Goal: Task Accomplishment & Management: Manage account settings

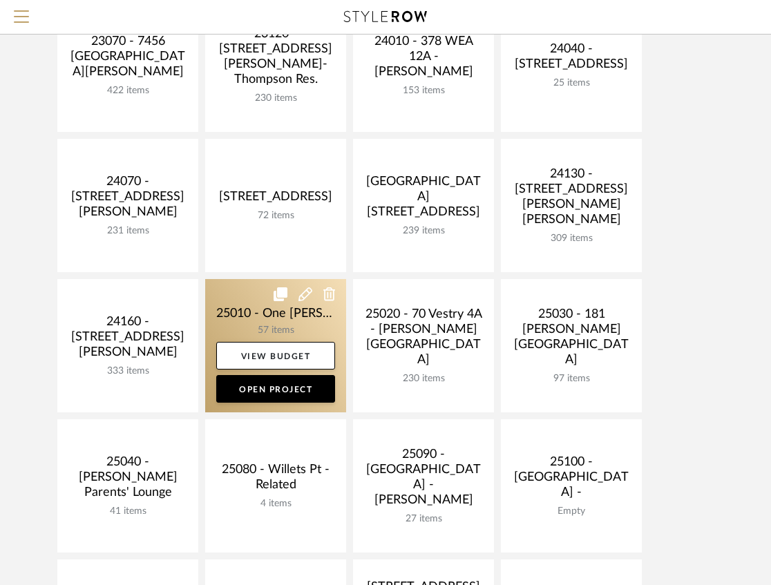
scroll to position [598, 0]
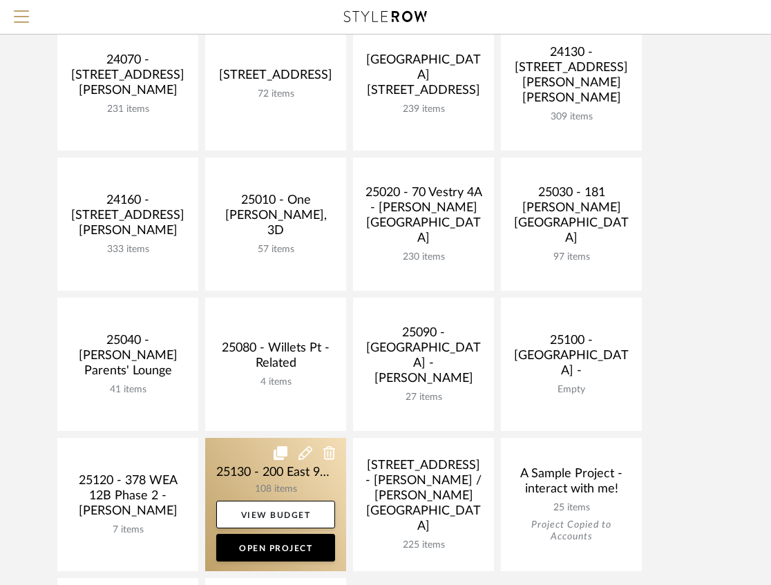
click at [260, 475] on link at bounding box center [275, 504] width 141 height 133
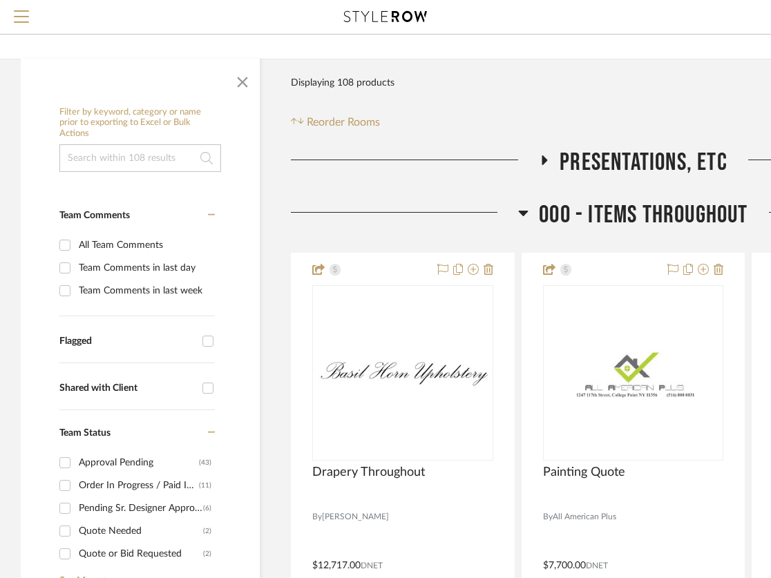
scroll to position [230, 0]
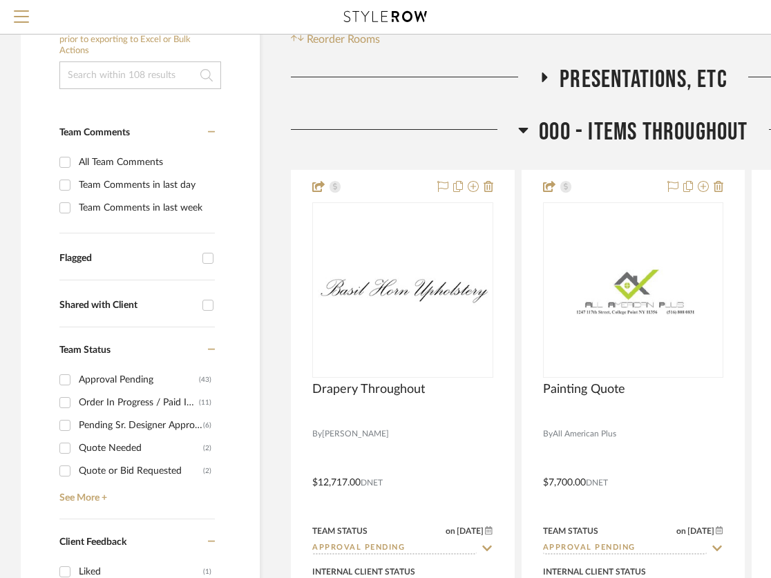
click at [98, 378] on div "Approval Pending" at bounding box center [139, 380] width 120 height 22
click at [76, 378] on input "Approval Pending (43)" at bounding box center [65, 380] width 22 height 22
checkbox input "true"
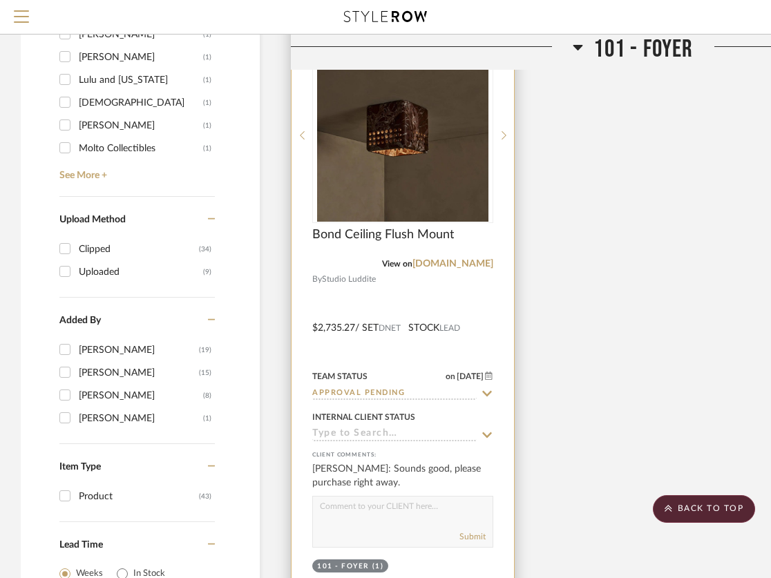
scroll to position [1611, 0]
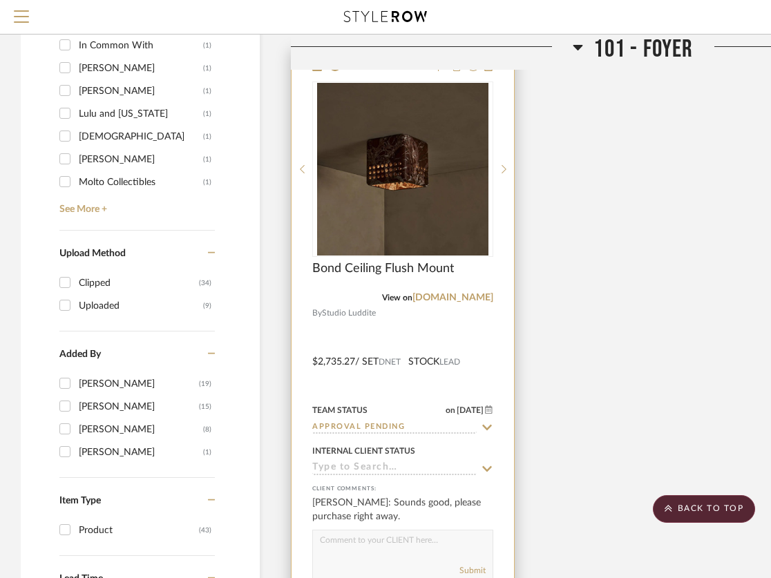
click at [362, 428] on input "Approval Pending" at bounding box center [394, 427] width 164 height 13
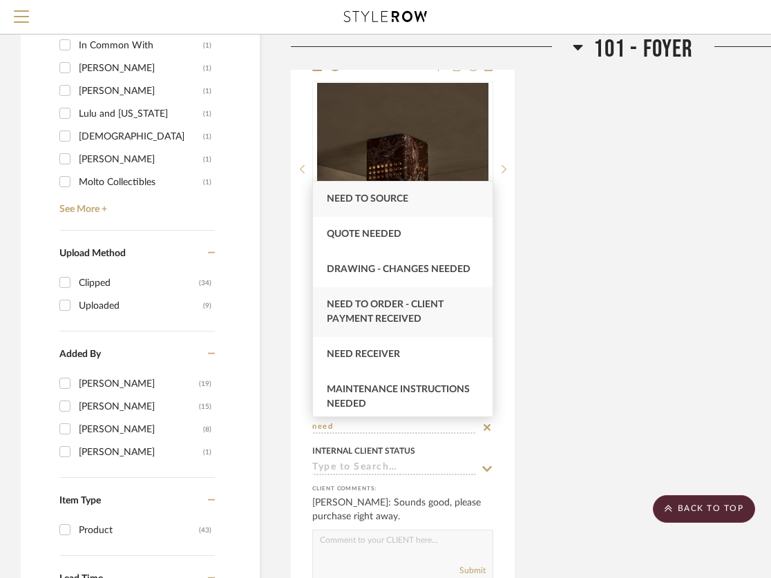
type input "need"
click at [423, 314] on div "Need to Order - Client Payment Received" at bounding box center [403, 312] width 180 height 50
type input "[DATE]"
type input "Need to Order - Client Payment Received"
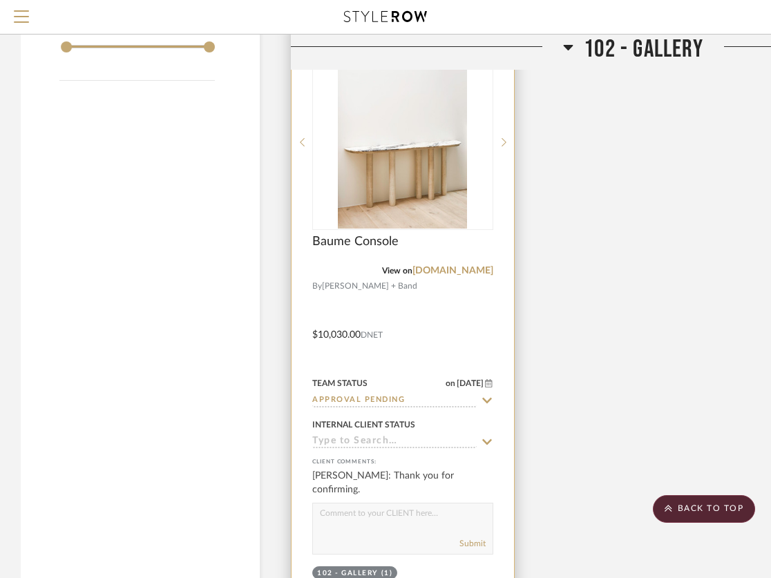
scroll to position [2348, 0]
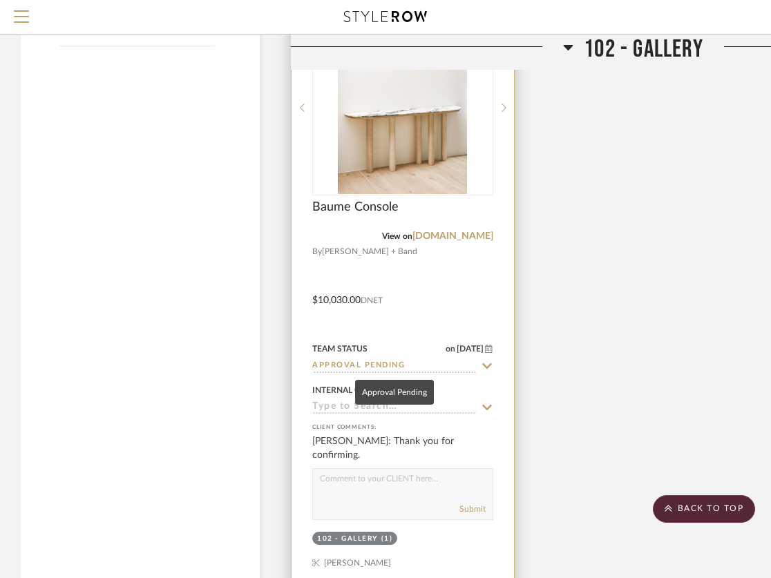
click at [388, 369] on input "Approval Pending" at bounding box center [394, 366] width 164 height 13
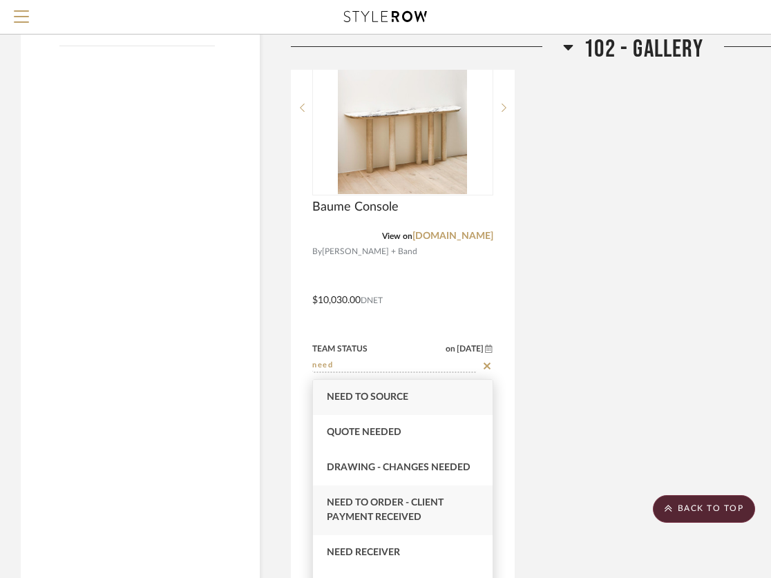
type input "need"
click at [369, 521] on span "Need to Order - Client Payment Received" at bounding box center [385, 510] width 117 height 24
type input "[DATE]"
type input "Need to Order - Client Payment Received"
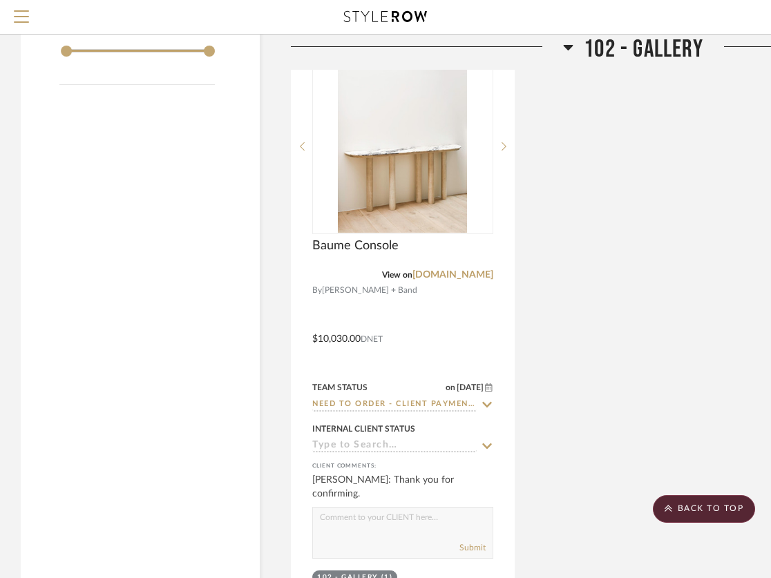
scroll to position [2210, 0]
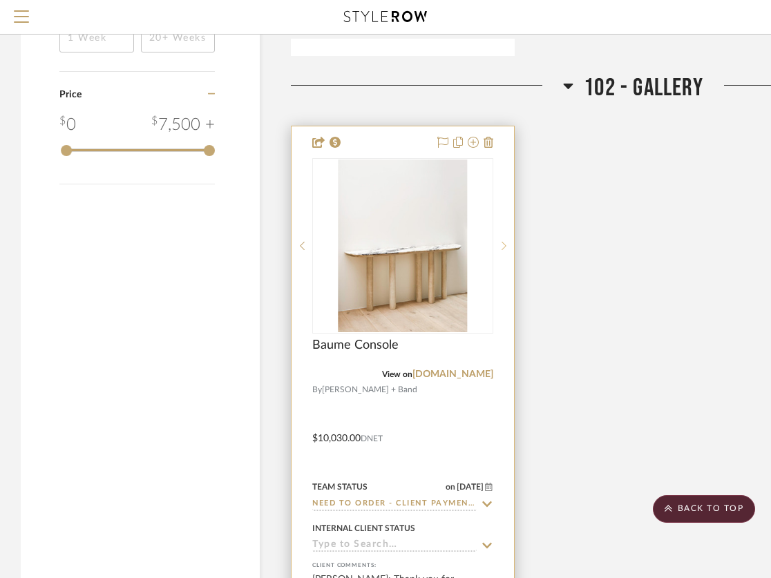
click at [506, 247] on icon at bounding box center [503, 246] width 5 height 10
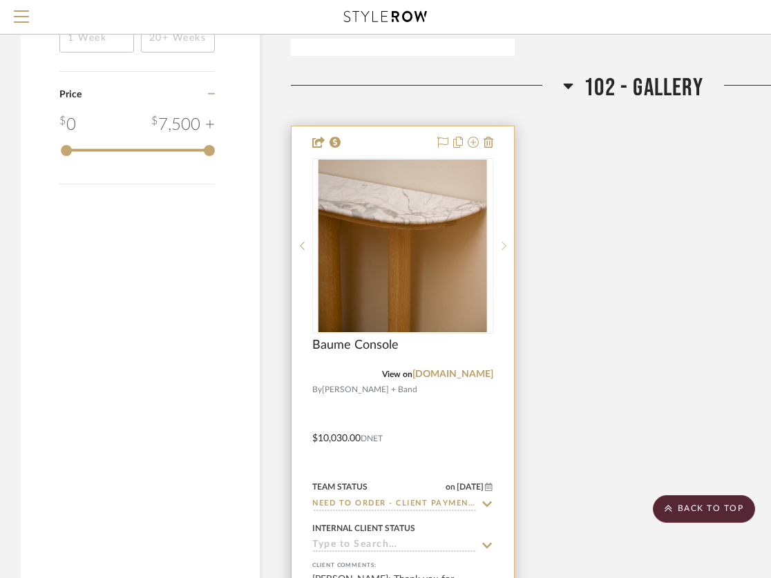
click at [506, 247] on icon at bounding box center [503, 246] width 5 height 10
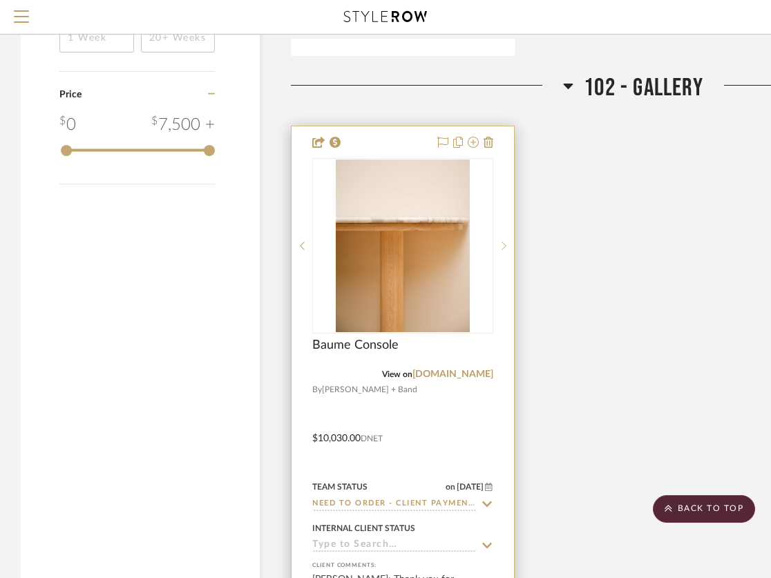
click at [506, 247] on icon at bounding box center [503, 246] width 5 height 10
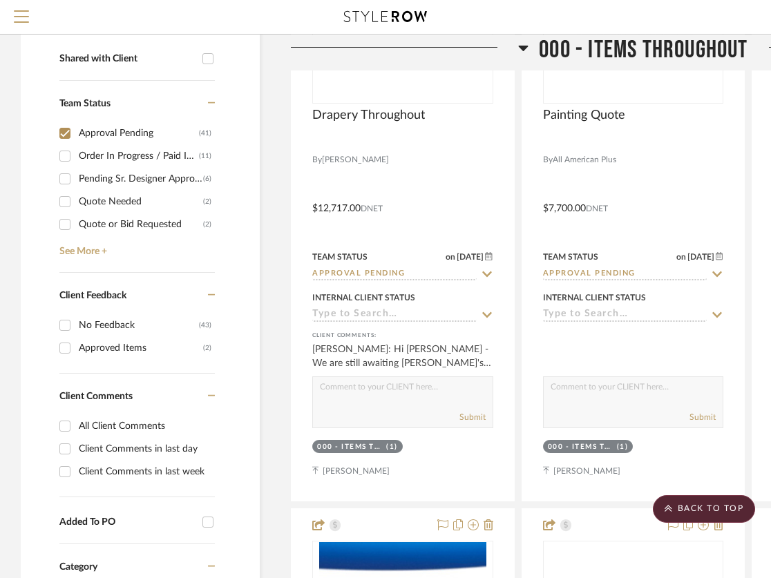
scroll to position [460, 0]
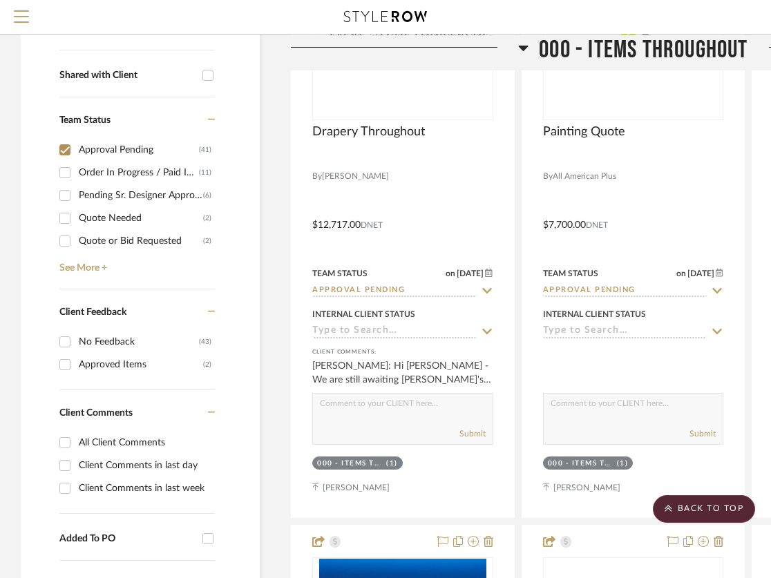
click at [64, 151] on input "Approval Pending (41)" at bounding box center [65, 150] width 22 height 22
checkbox input "false"
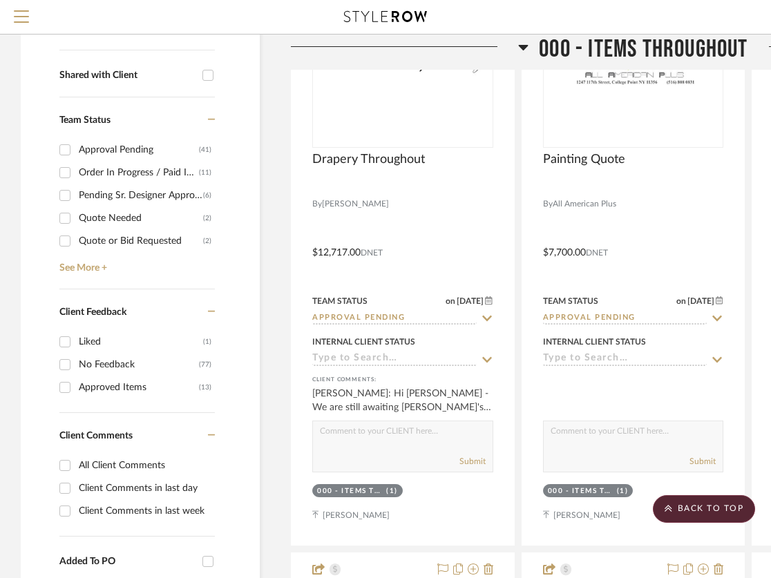
click at [68, 192] on input "Pending Sr. Designer Approval (6)" at bounding box center [65, 195] width 22 height 22
checkbox input "true"
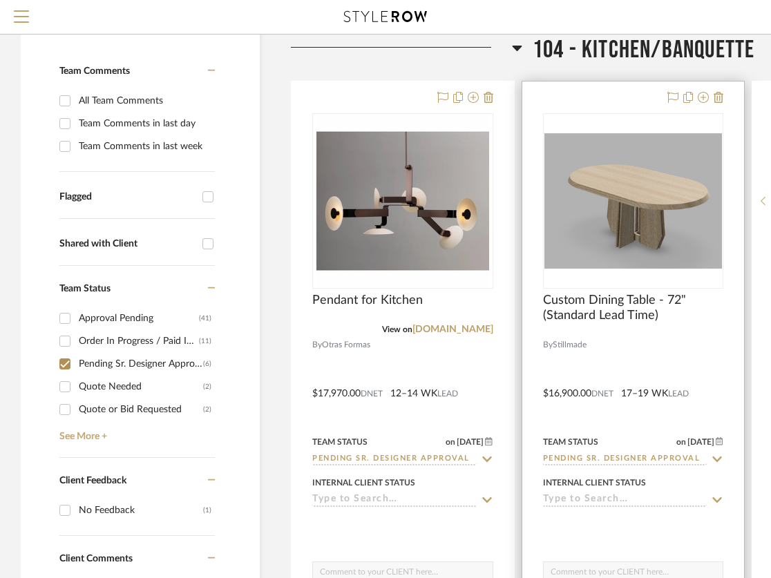
scroll to position [368, 0]
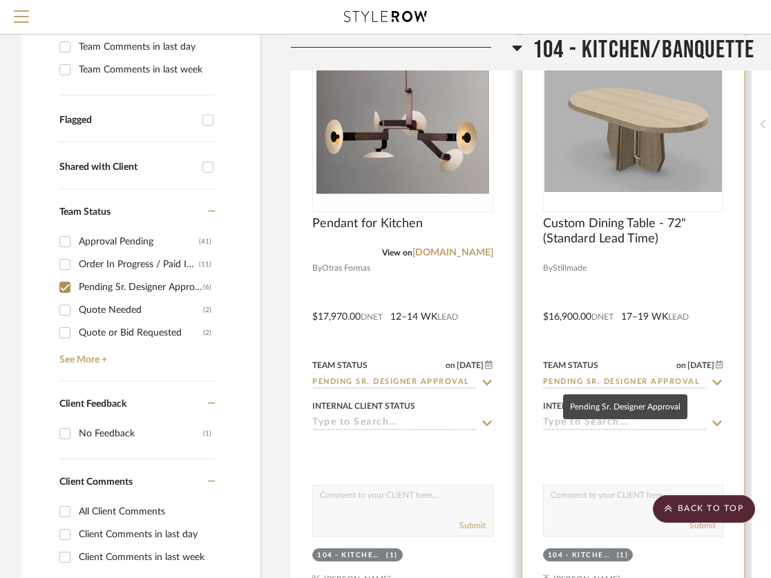
click at [612, 378] on input "Pending Sr. Designer Approval" at bounding box center [625, 382] width 164 height 13
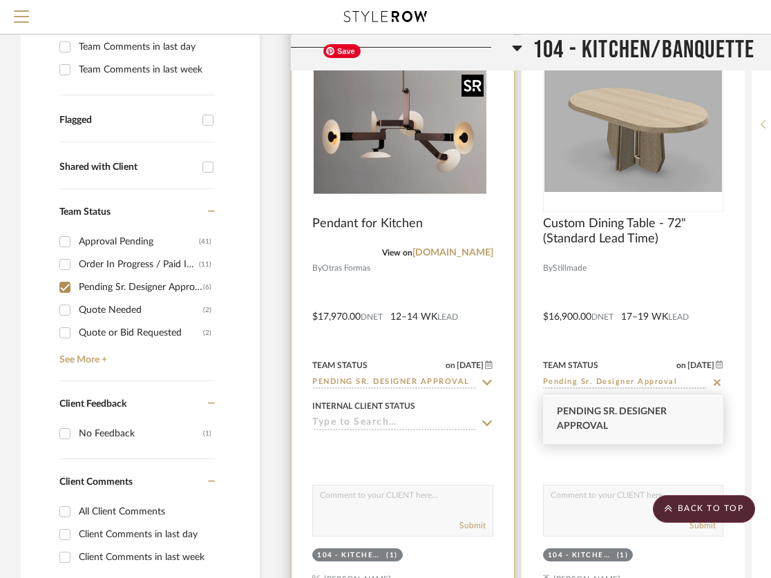
click at [0, 0] on img at bounding box center [0, 0] width 0 height 0
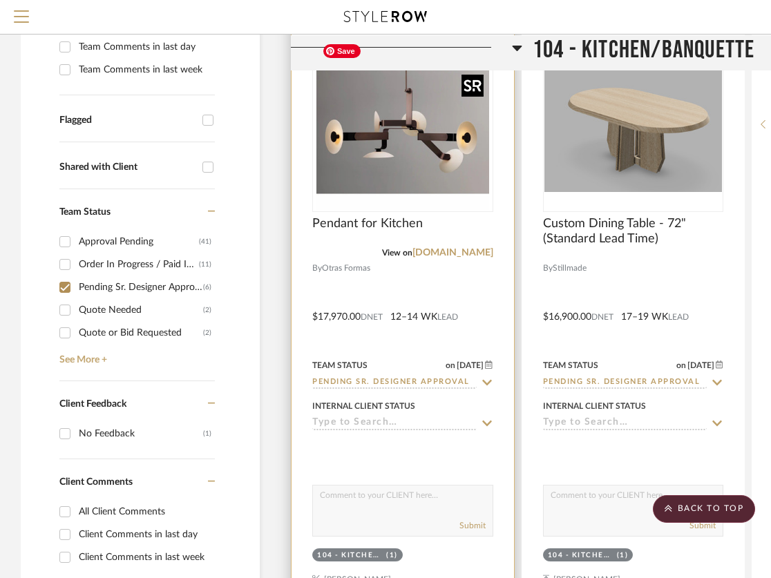
click at [457, 170] on img "0" at bounding box center [402, 124] width 173 height 173
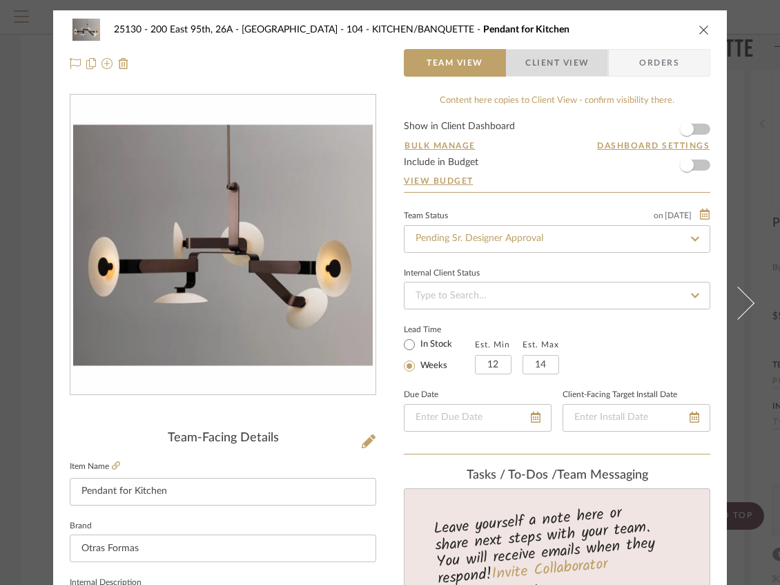
click at [529, 75] on span "Client View" at bounding box center [558, 63] width 64 height 28
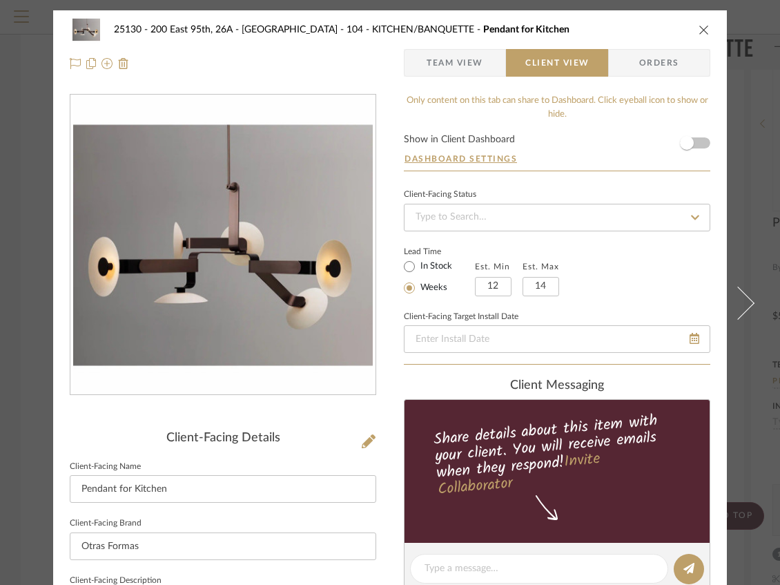
click at [460, 57] on span "Team View" at bounding box center [455, 63] width 57 height 28
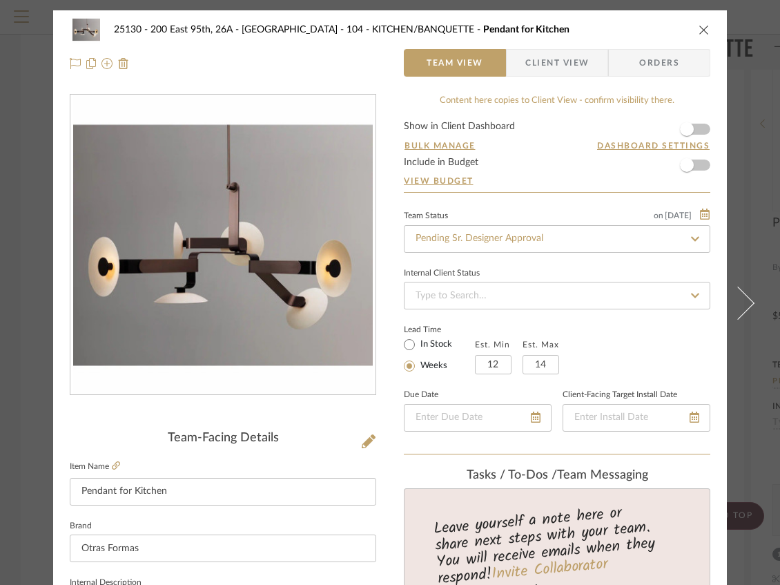
click at [547, 55] on span "Client View" at bounding box center [558, 63] width 64 height 28
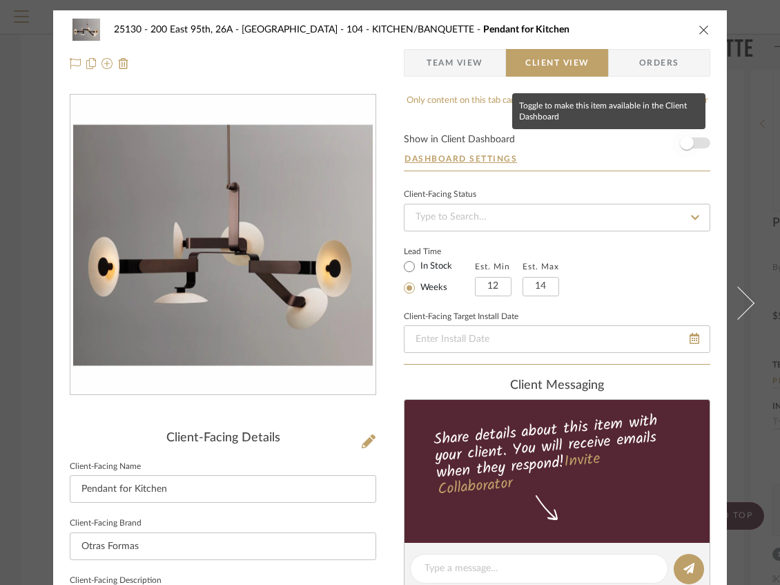
click at [690, 141] on span "button" at bounding box center [687, 143] width 30 height 30
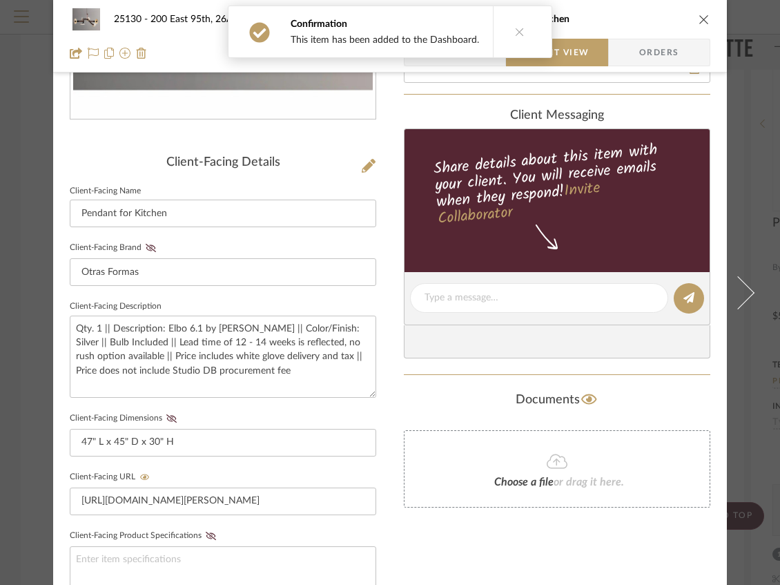
scroll to position [414, 0]
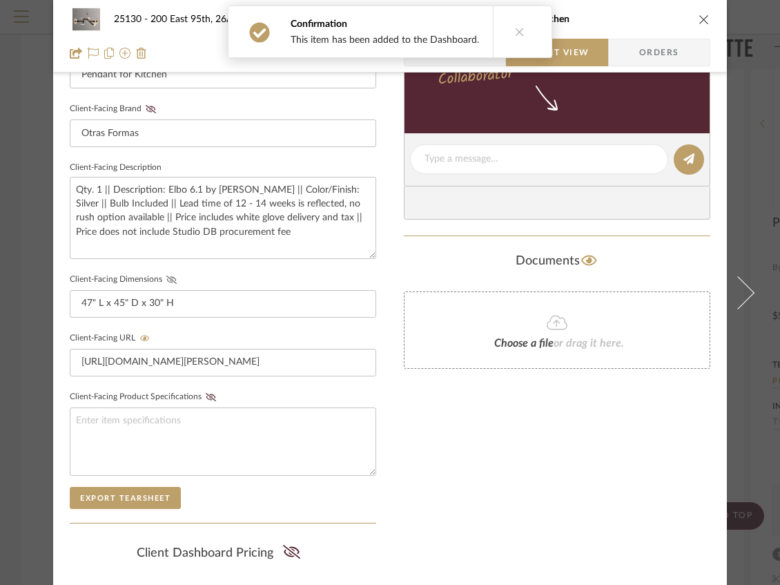
click at [166, 279] on icon at bounding box center [171, 280] width 10 height 8
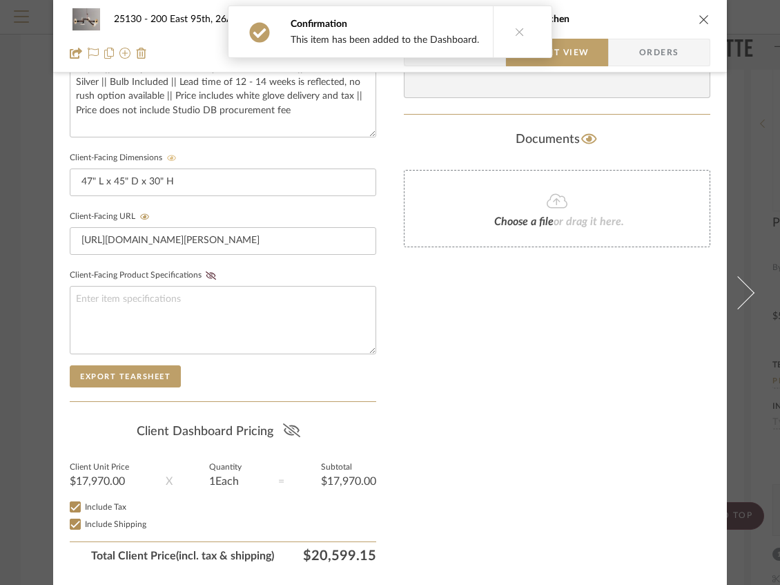
scroll to position [570, 0]
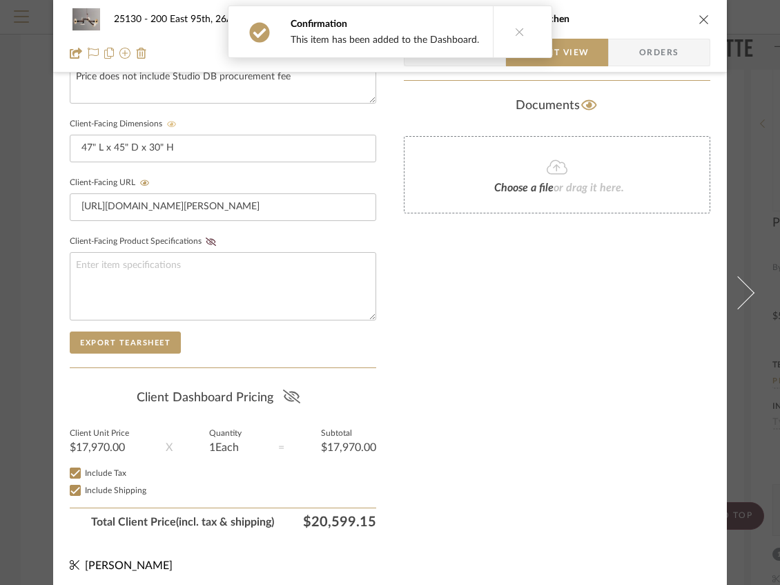
click at [290, 394] on icon at bounding box center [290, 397] width 17 height 14
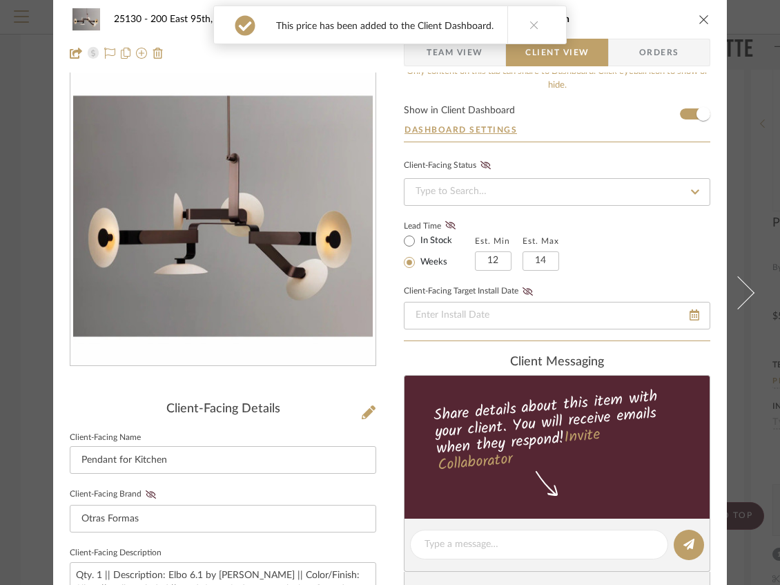
scroll to position [0, 0]
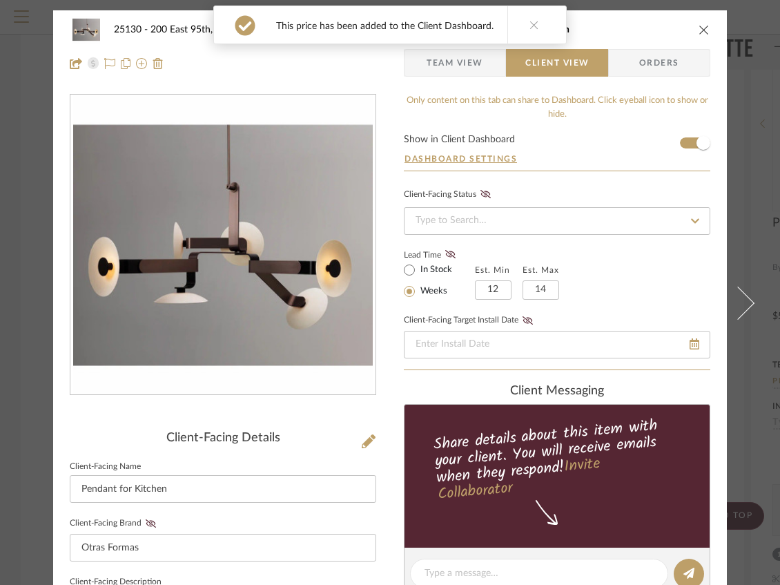
click at [438, 64] on span "Team View" at bounding box center [455, 63] width 57 height 28
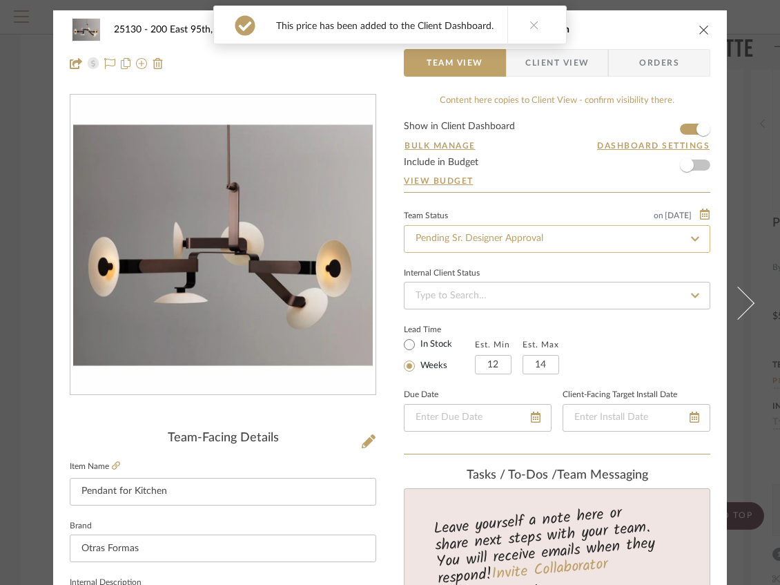
click at [479, 236] on input "Pending Sr. Designer Approval" at bounding box center [557, 239] width 307 height 28
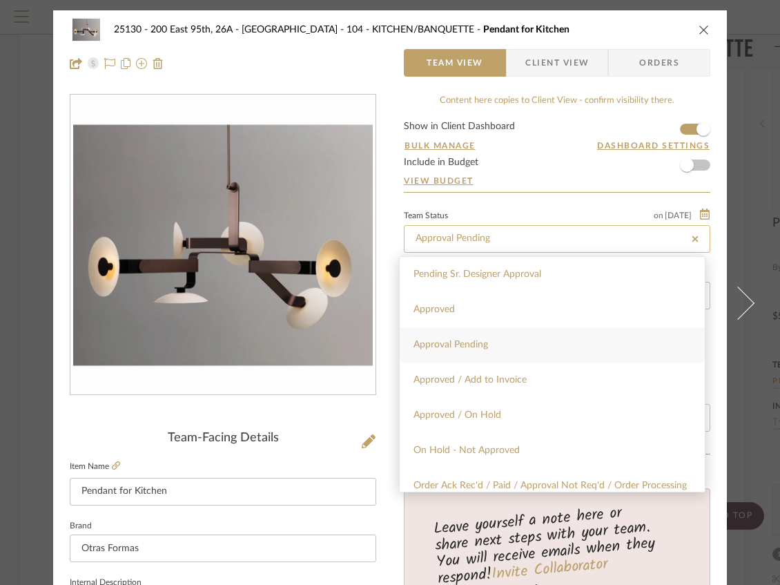
type input "Approval Pending"
type input "[DATE]"
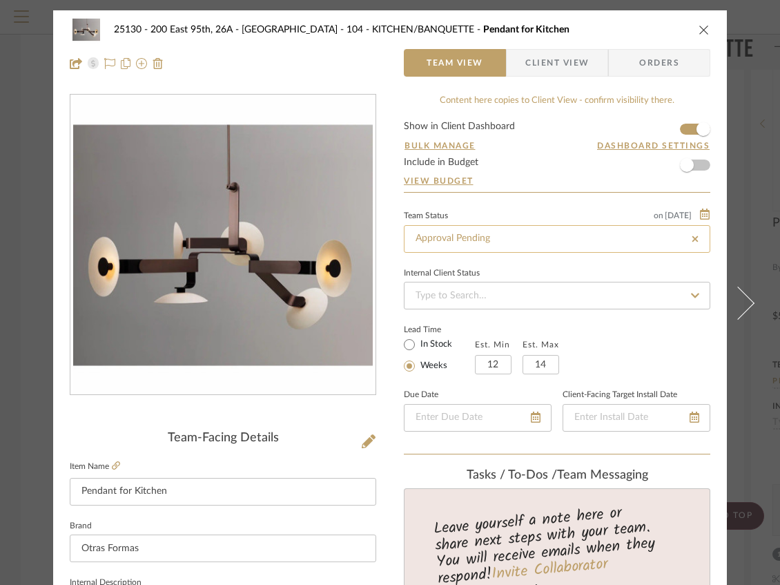
type input "[DATE]"
type input "Approval Pending"
click at [540, 66] on span "Client View" at bounding box center [558, 63] width 64 height 28
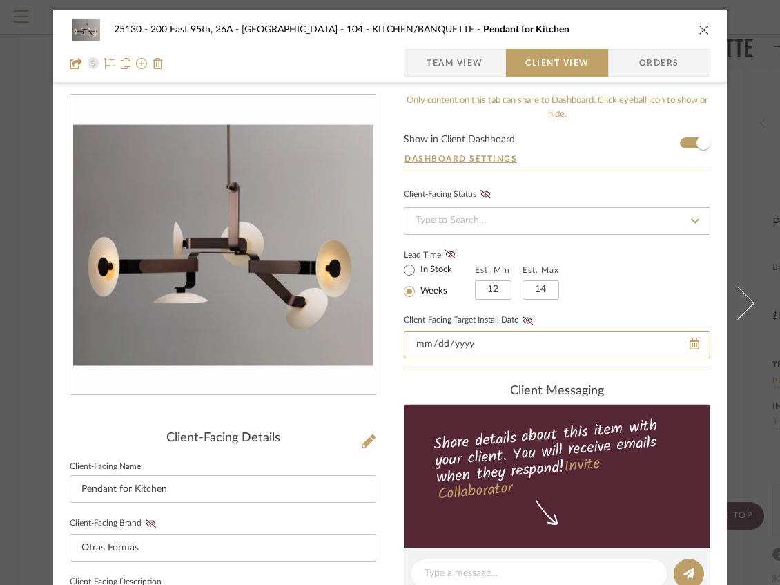
scroll to position [230, 0]
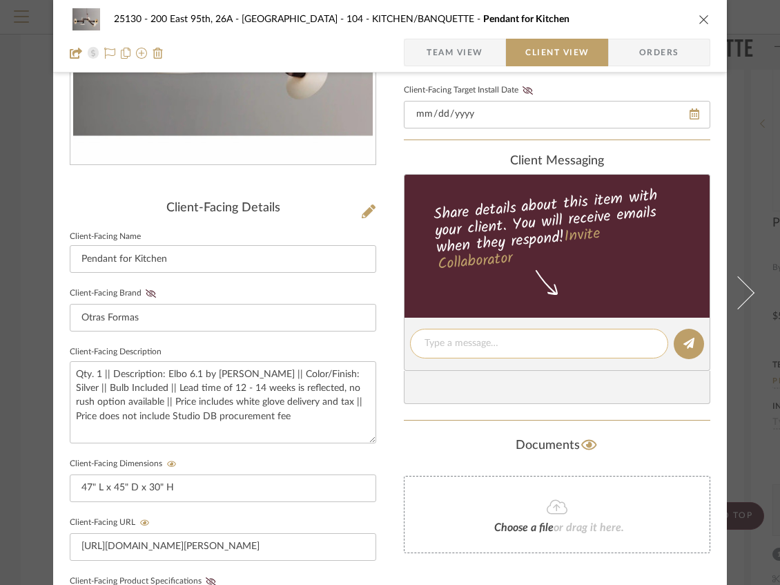
click at [470, 347] on textarea at bounding box center [539, 343] width 229 height 15
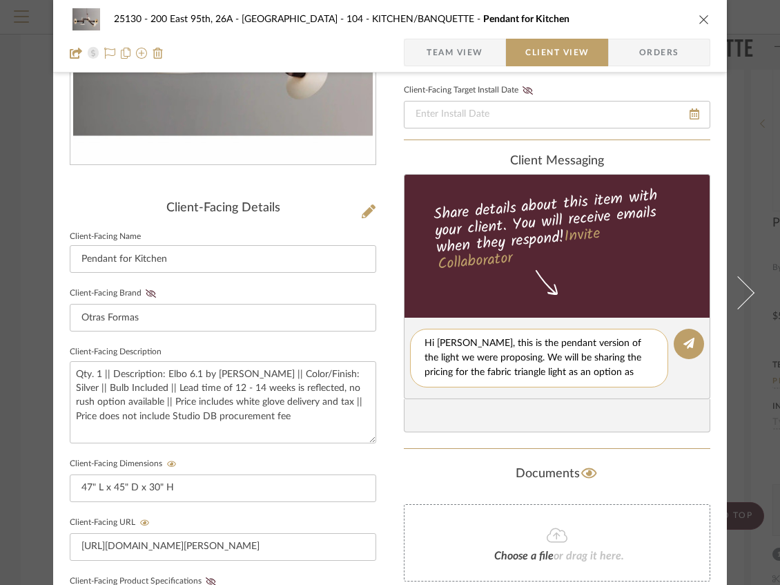
scroll to position [0, 0]
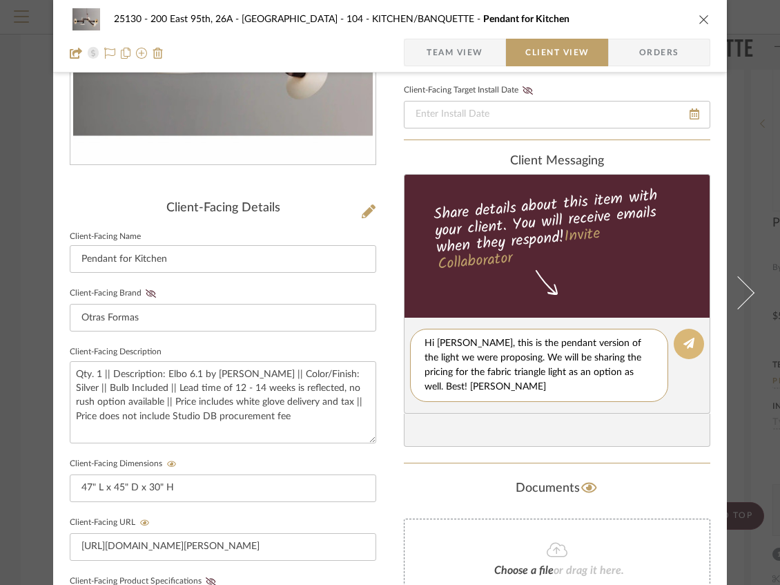
type textarea "Hi [PERSON_NAME], this is the pendant version of the light we were proposing. W…"
click at [685, 350] on button at bounding box center [689, 344] width 30 height 30
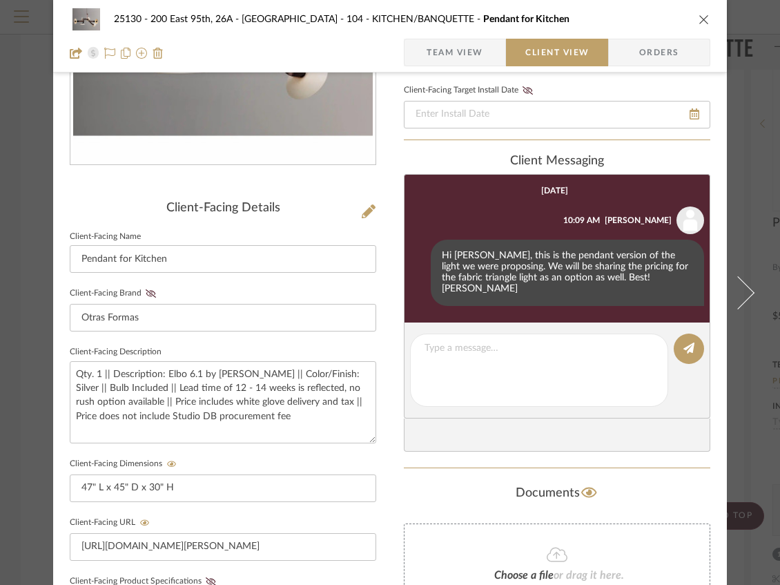
click at [700, 18] on icon "close" at bounding box center [704, 19] width 11 height 11
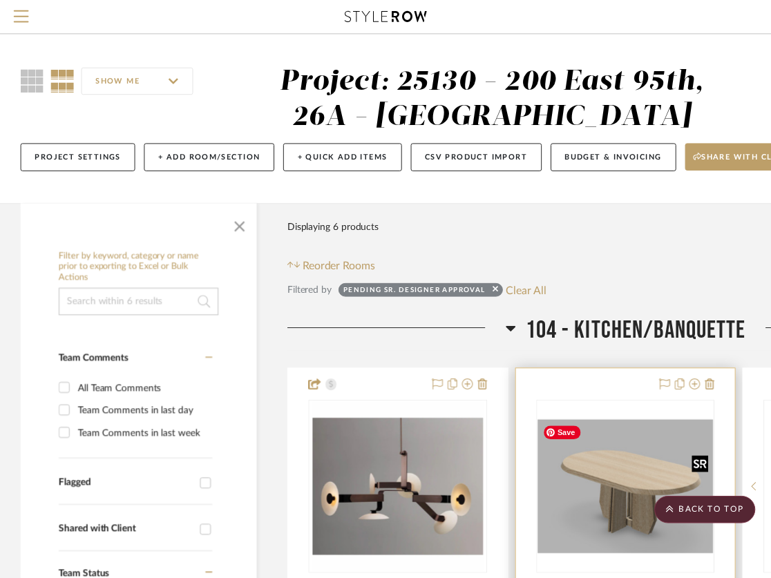
scroll to position [368, 0]
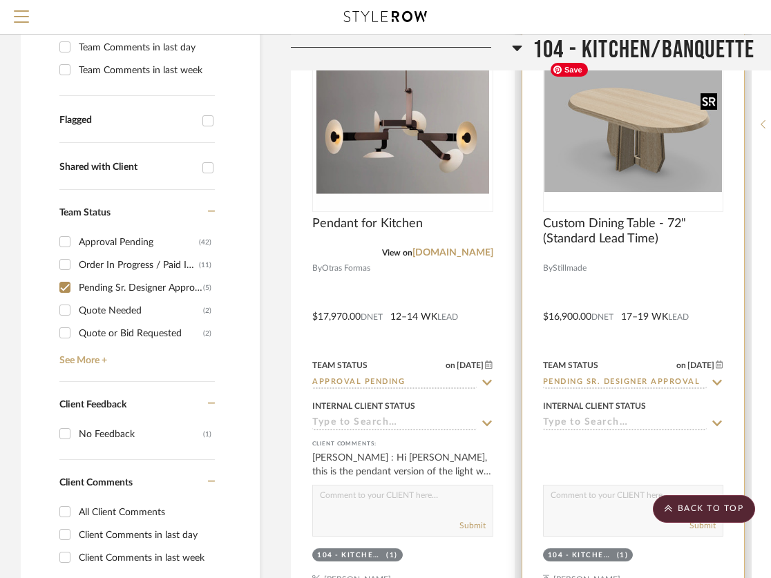
click at [612, 130] on img "0" at bounding box center [633, 124] width 178 height 135
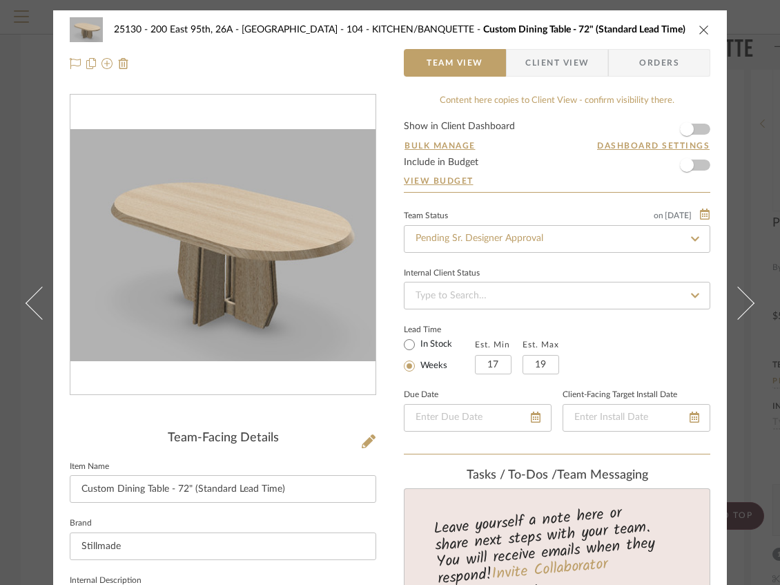
click at [553, 61] on span "Client View" at bounding box center [558, 63] width 64 height 28
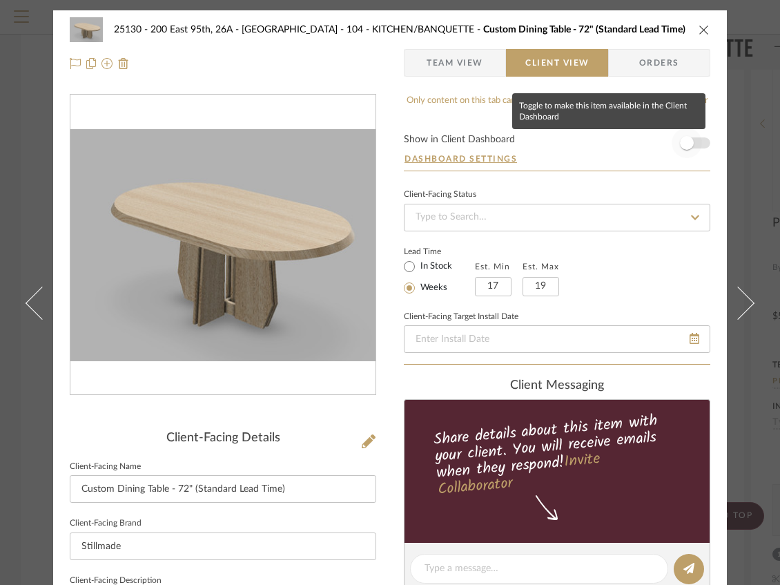
click at [689, 141] on span "button" at bounding box center [687, 143] width 14 height 14
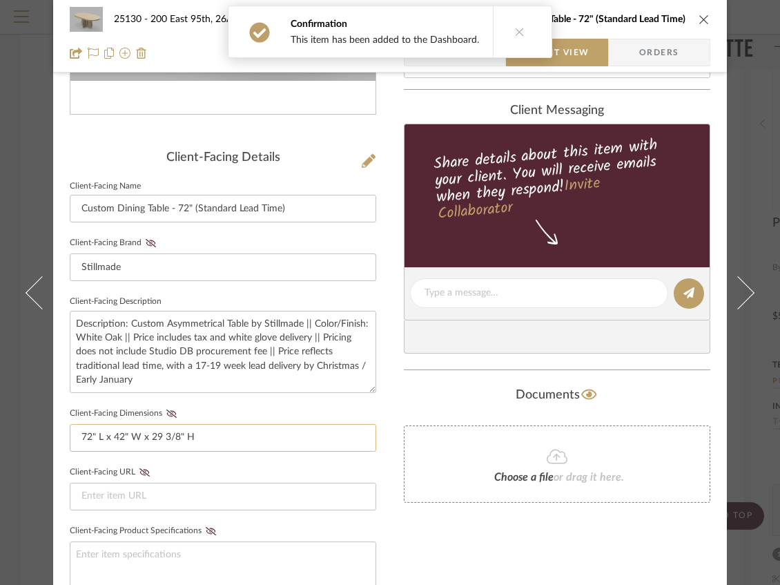
scroll to position [368, 0]
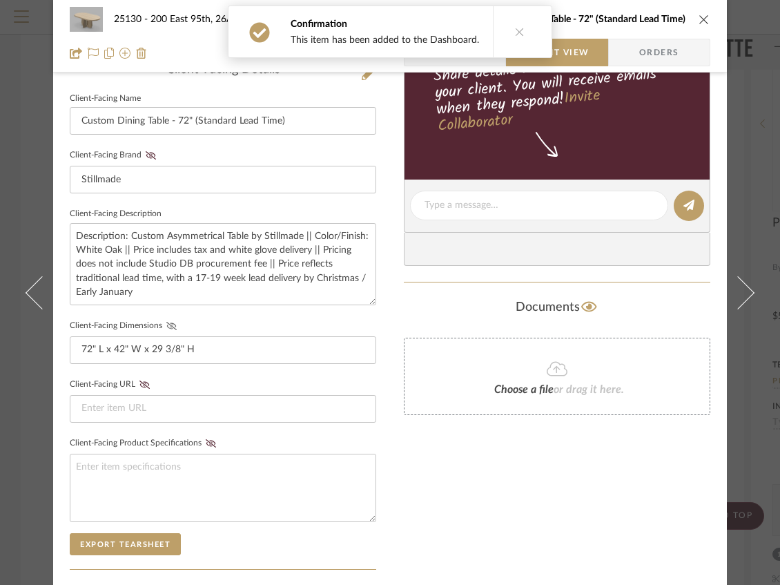
click at [166, 323] on icon at bounding box center [171, 326] width 10 height 8
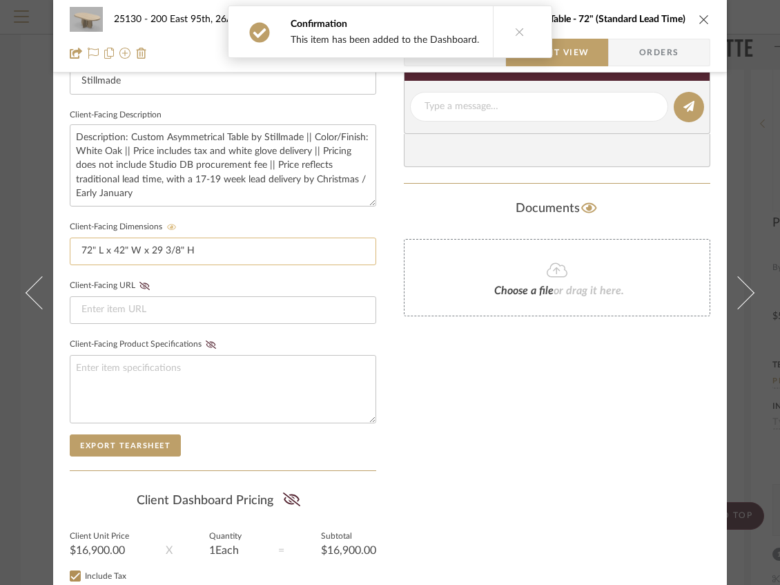
scroll to position [506, 0]
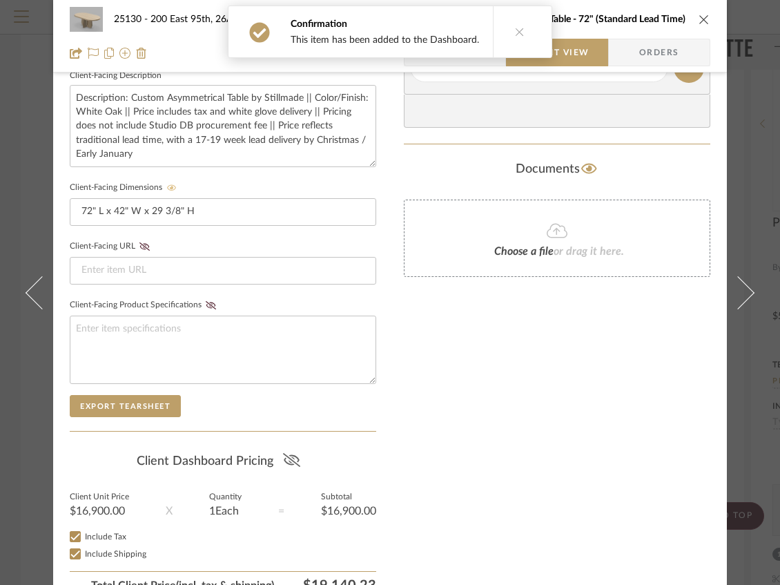
click at [285, 451] on fa-icon at bounding box center [291, 461] width 17 height 21
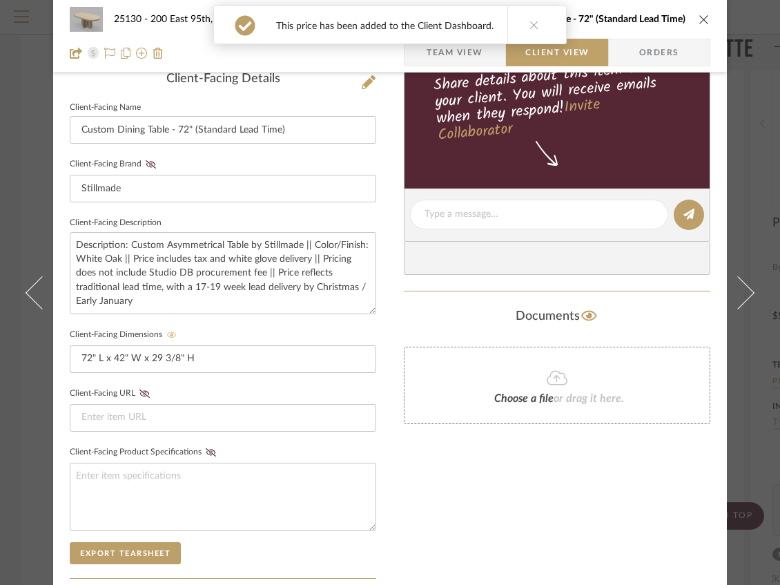
scroll to position [184, 0]
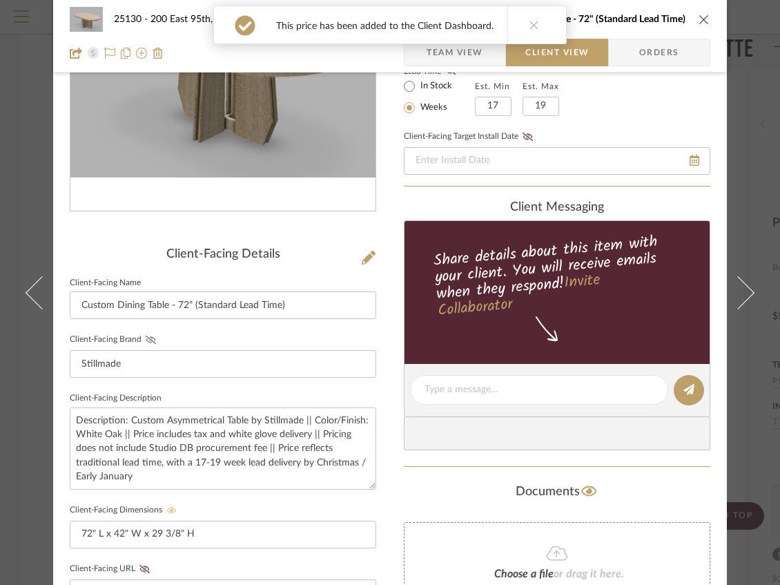
click at [146, 341] on icon at bounding box center [151, 340] width 10 height 8
click at [475, 390] on textarea at bounding box center [539, 390] width 229 height 15
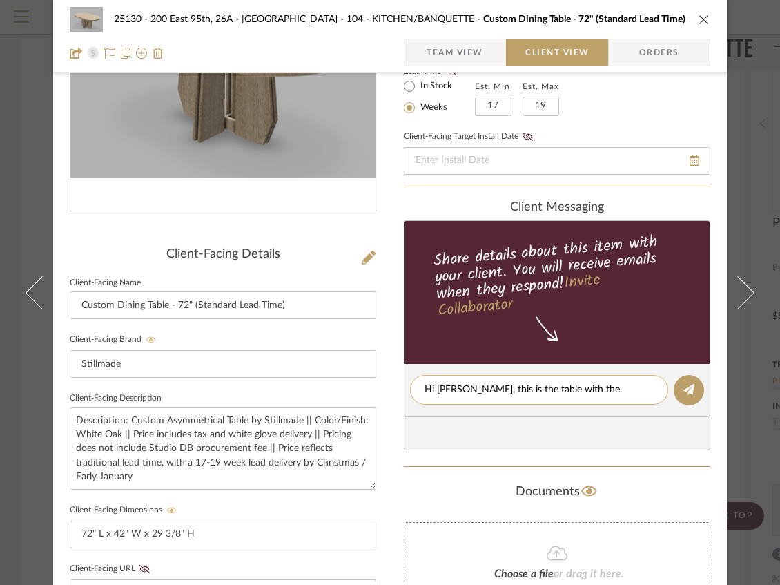
scroll to position [0, 0]
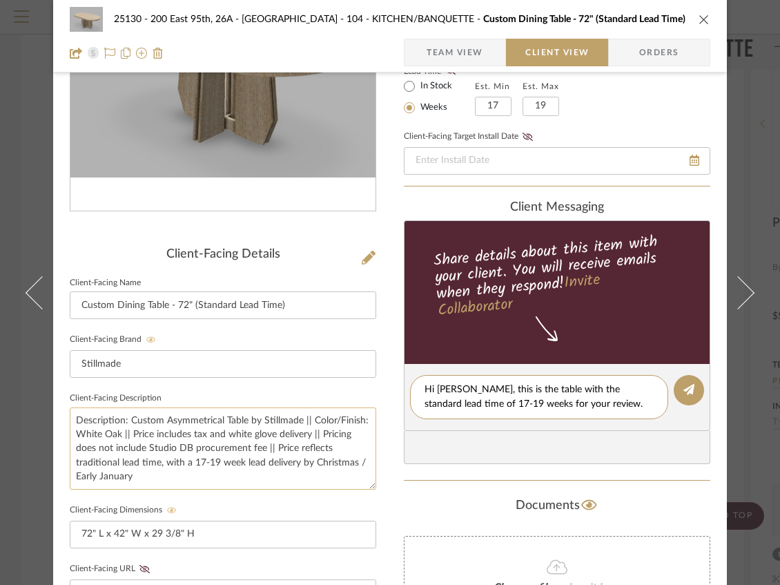
type textarea "Hi [PERSON_NAME], this is the table with the standard lead time of 17-19 weeks …"
click at [356, 457] on textarea "Description: Custom Asymmetrical Table by Stillmade || Color/Finish: White Oak …" at bounding box center [223, 448] width 307 height 82
click at [73, 479] on textarea "Description: Custom Asymmetrical Table by Stillmade || Color/Finish: White Oak …" at bounding box center [223, 448] width 307 height 82
drag, startPoint x: 114, startPoint y: 459, endPoint x: 66, endPoint y: 458, distance: 48.3
click at [70, 458] on textarea "Description: Custom Asymmetrical Table by Stillmade || Color/Finish: White Oak …" at bounding box center [223, 448] width 307 height 82
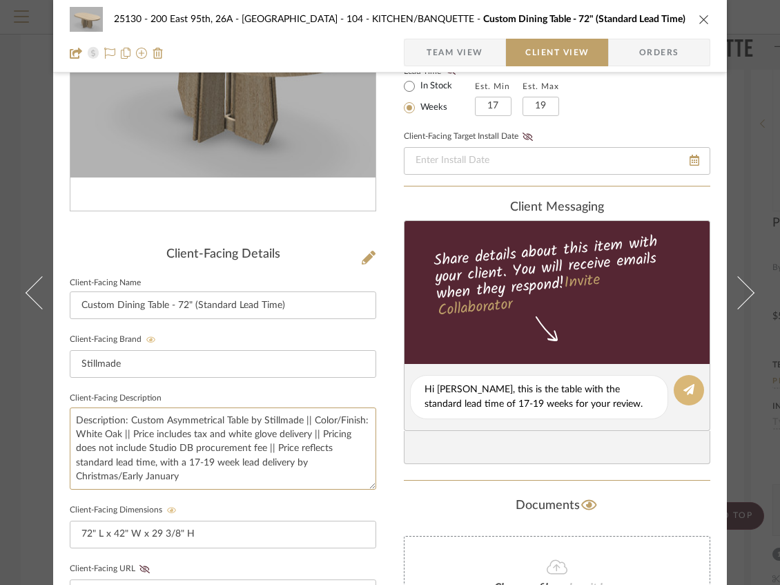
type textarea "Description: Custom Asymmetrical Table by Stillmade || Color/Finish: White Oak …"
click at [692, 387] on button at bounding box center [689, 390] width 30 height 30
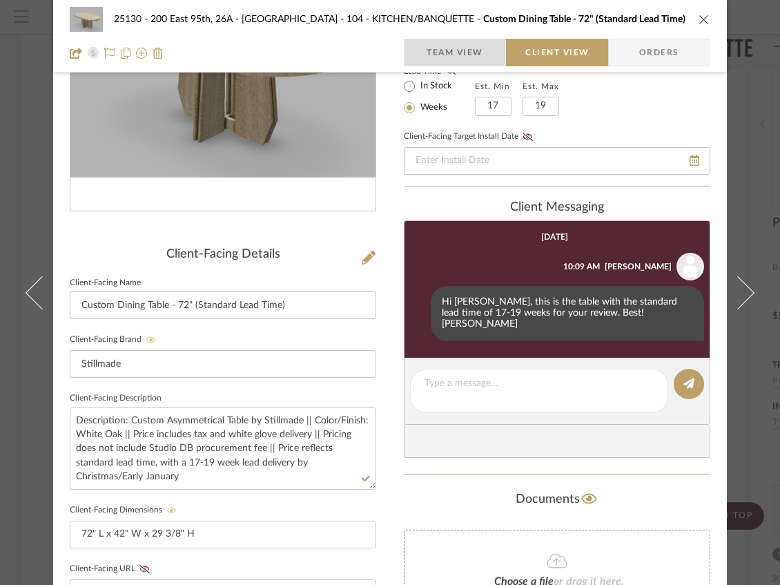
click at [469, 57] on span "Team View" at bounding box center [455, 53] width 57 height 28
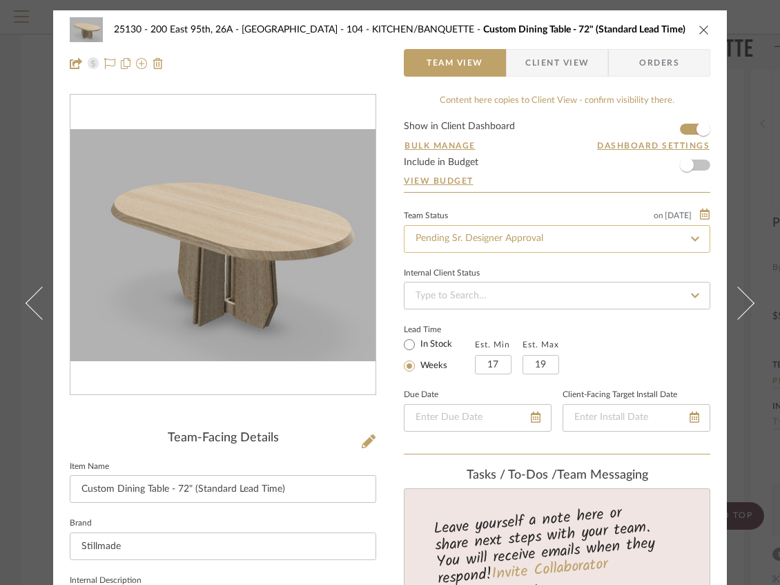
click at [481, 236] on input "Pending Sr. Designer Approval" at bounding box center [557, 239] width 307 height 28
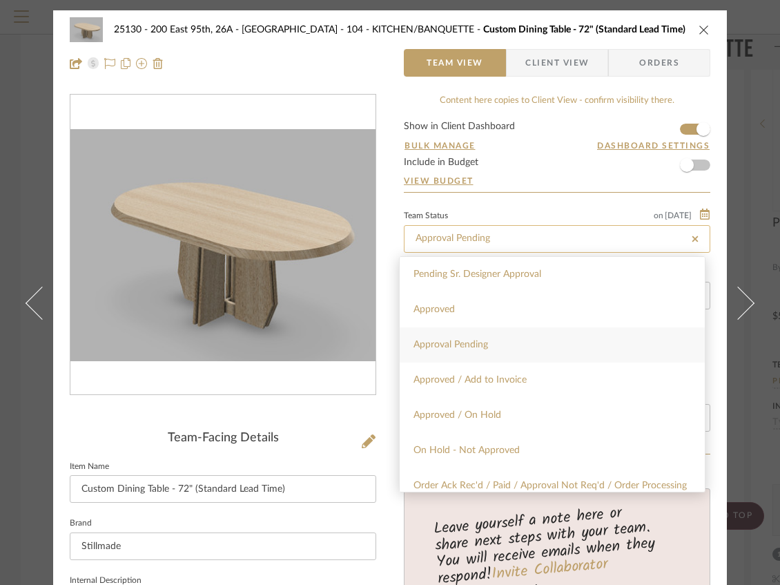
type input "Approval Pending"
type input "[DATE]"
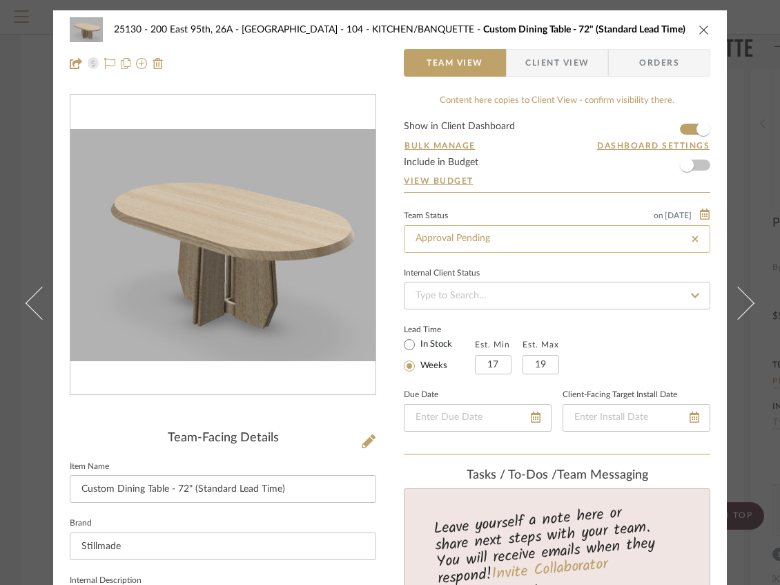
type input "[DATE]"
type input "Approval Pending"
click at [583, 55] on span "Client View" at bounding box center [558, 63] width 64 height 28
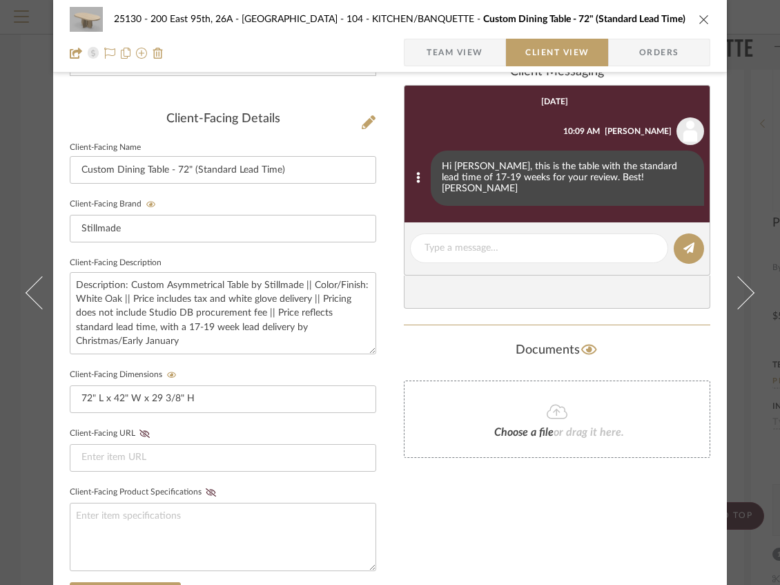
scroll to position [414, 0]
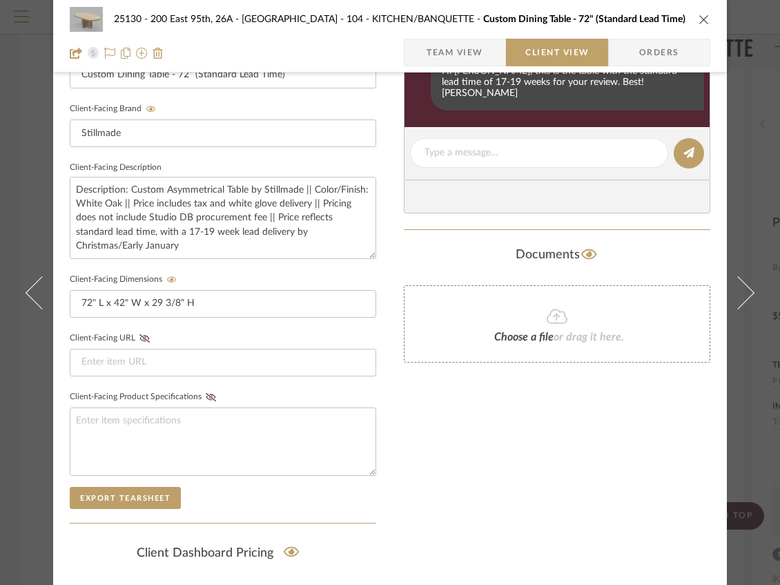
click at [698, 21] on button "close" at bounding box center [704, 19] width 12 height 12
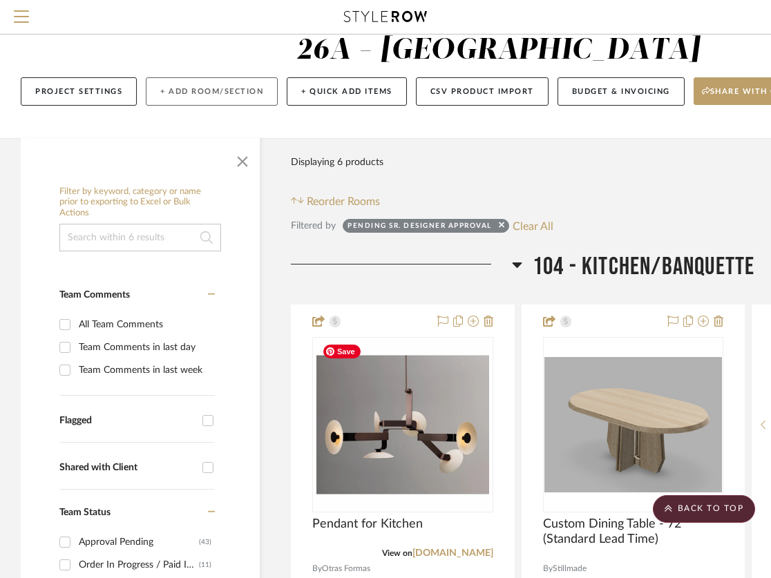
scroll to position [0, 0]
